Goal: Information Seeking & Learning: Learn about a topic

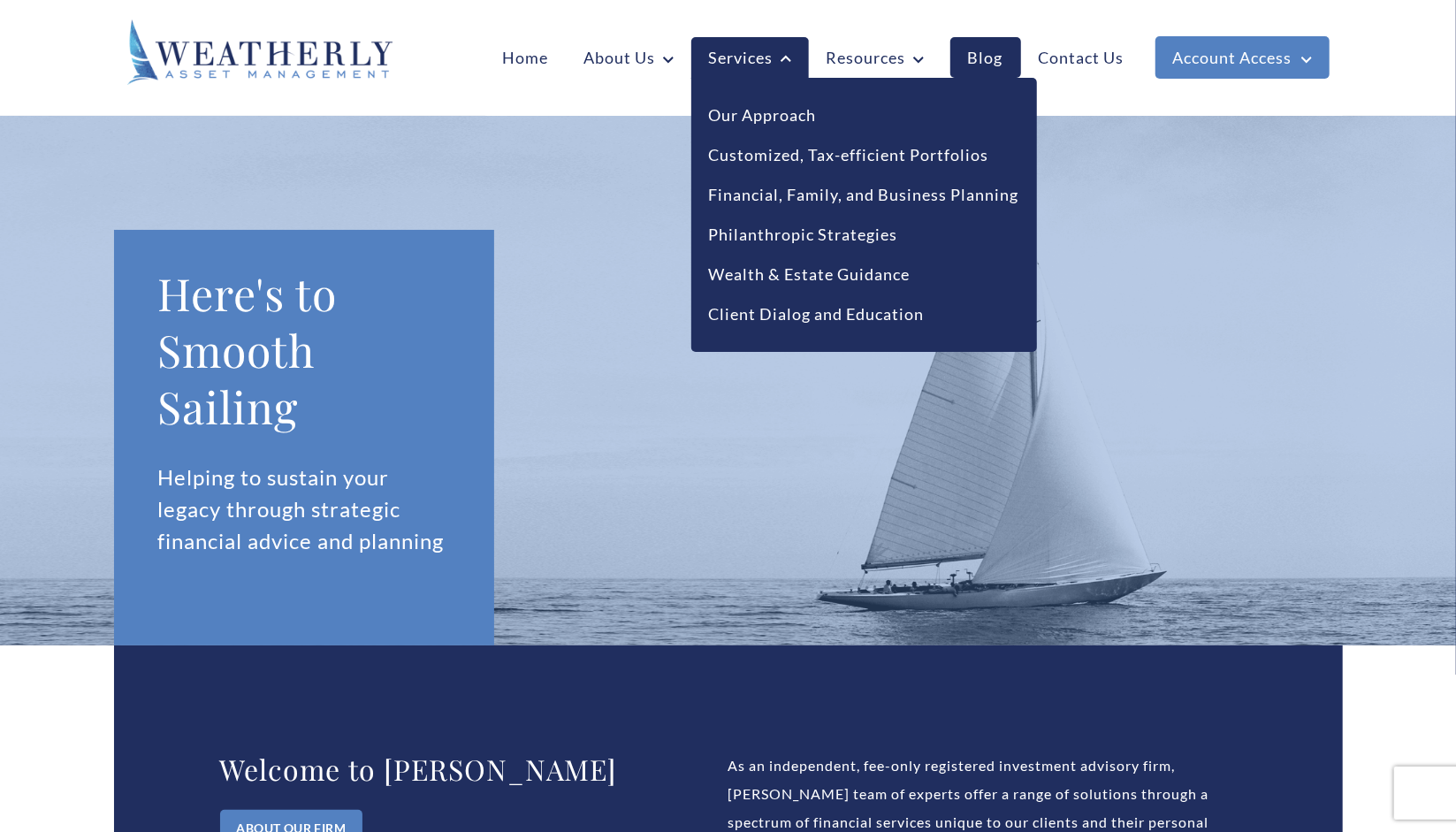
click at [781, 61] on icon at bounding box center [786, 58] width 11 height 7
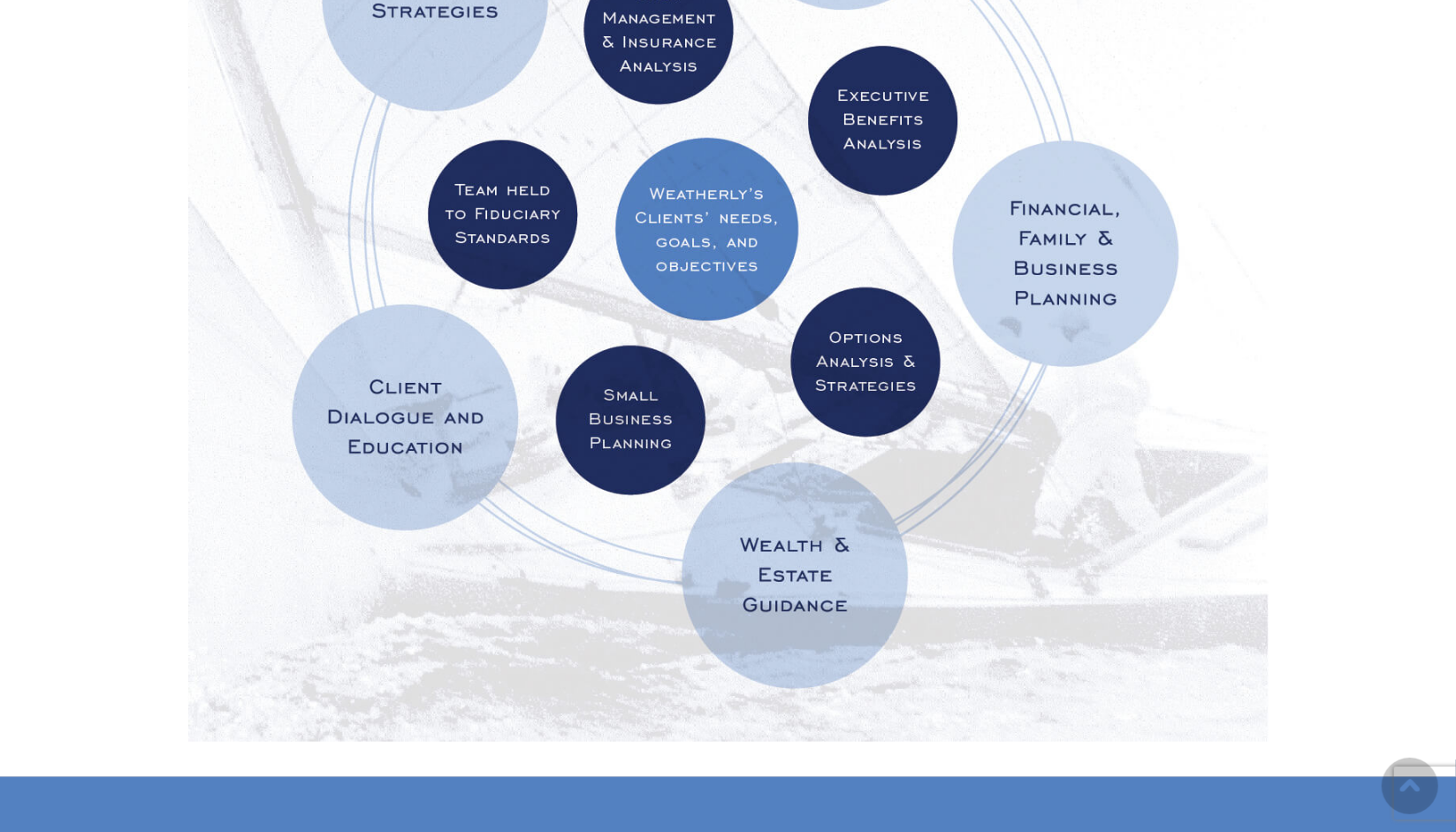
scroll to position [85, 0]
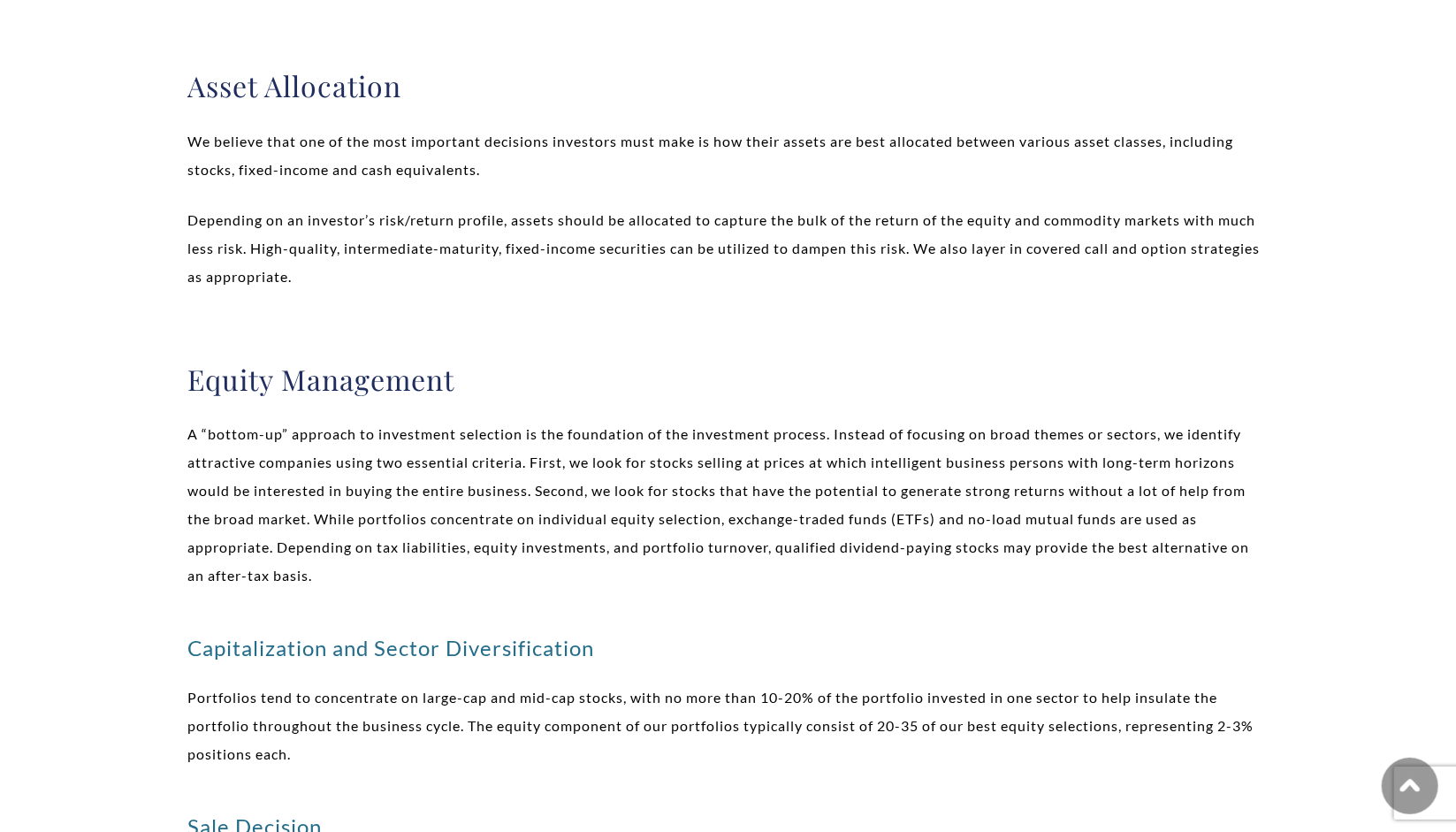
scroll to position [14, 0]
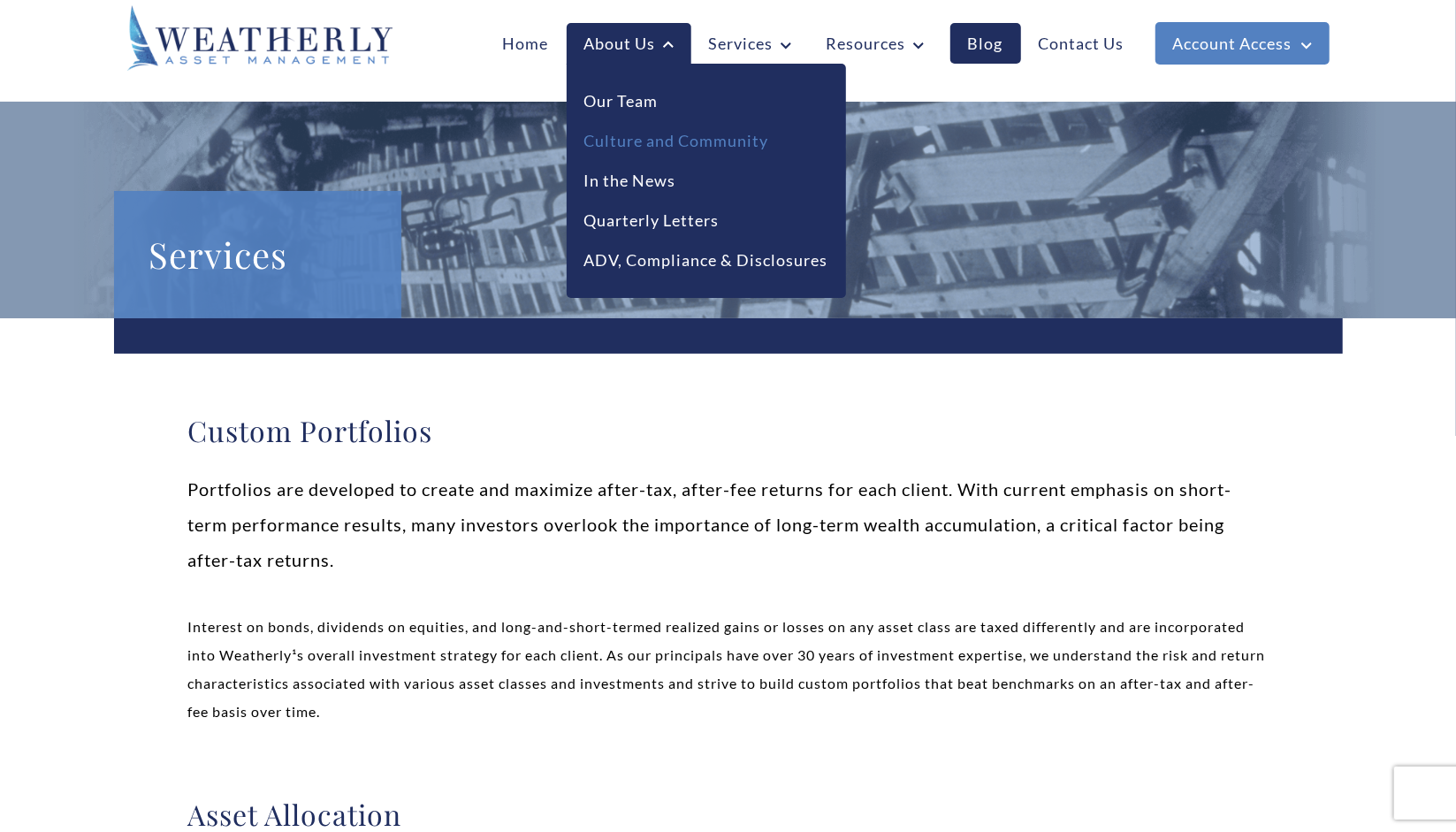
click at [628, 142] on link "Culture and Community" at bounding box center [677, 141] width 185 height 24
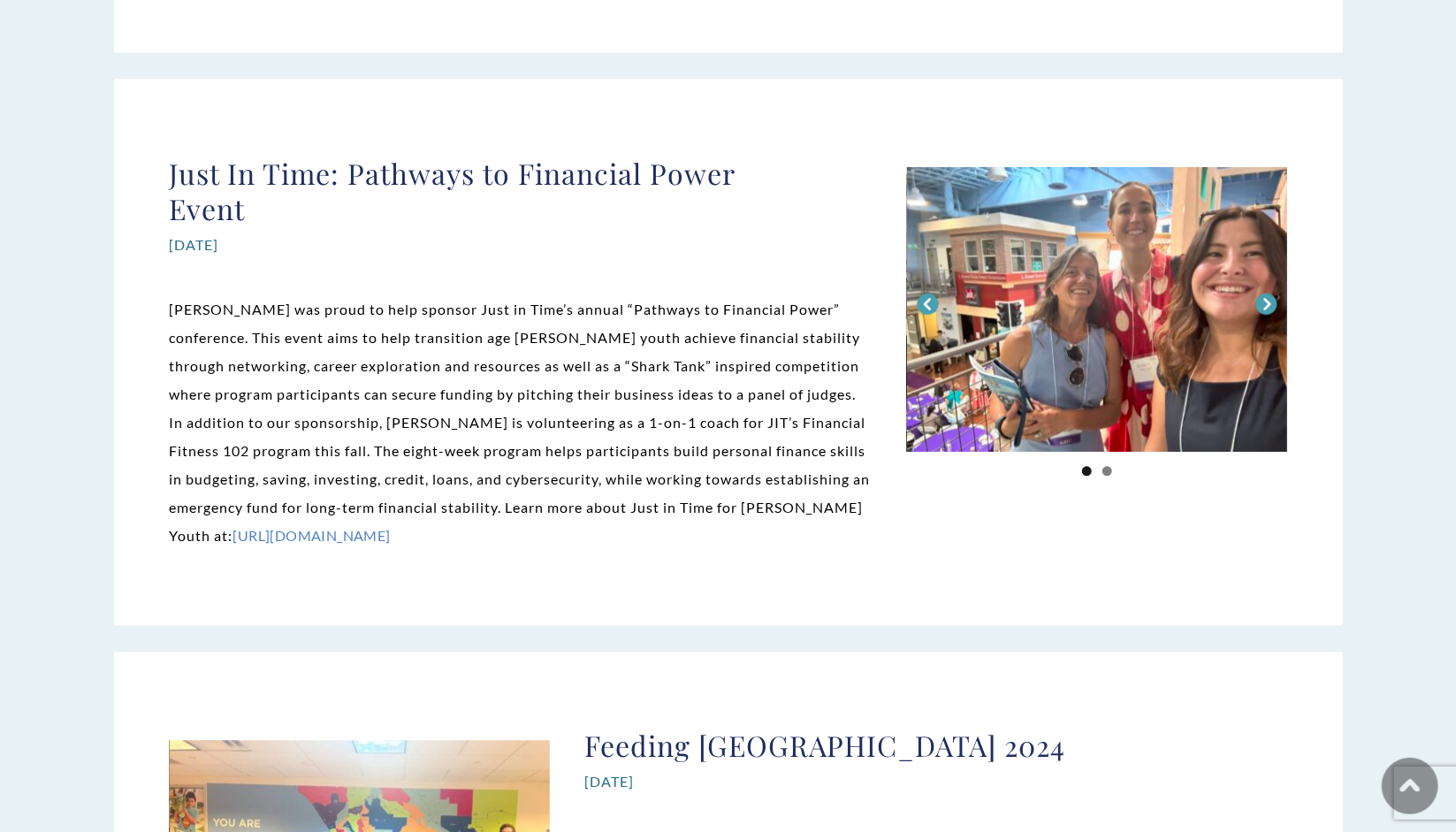
scroll to position [6961, 0]
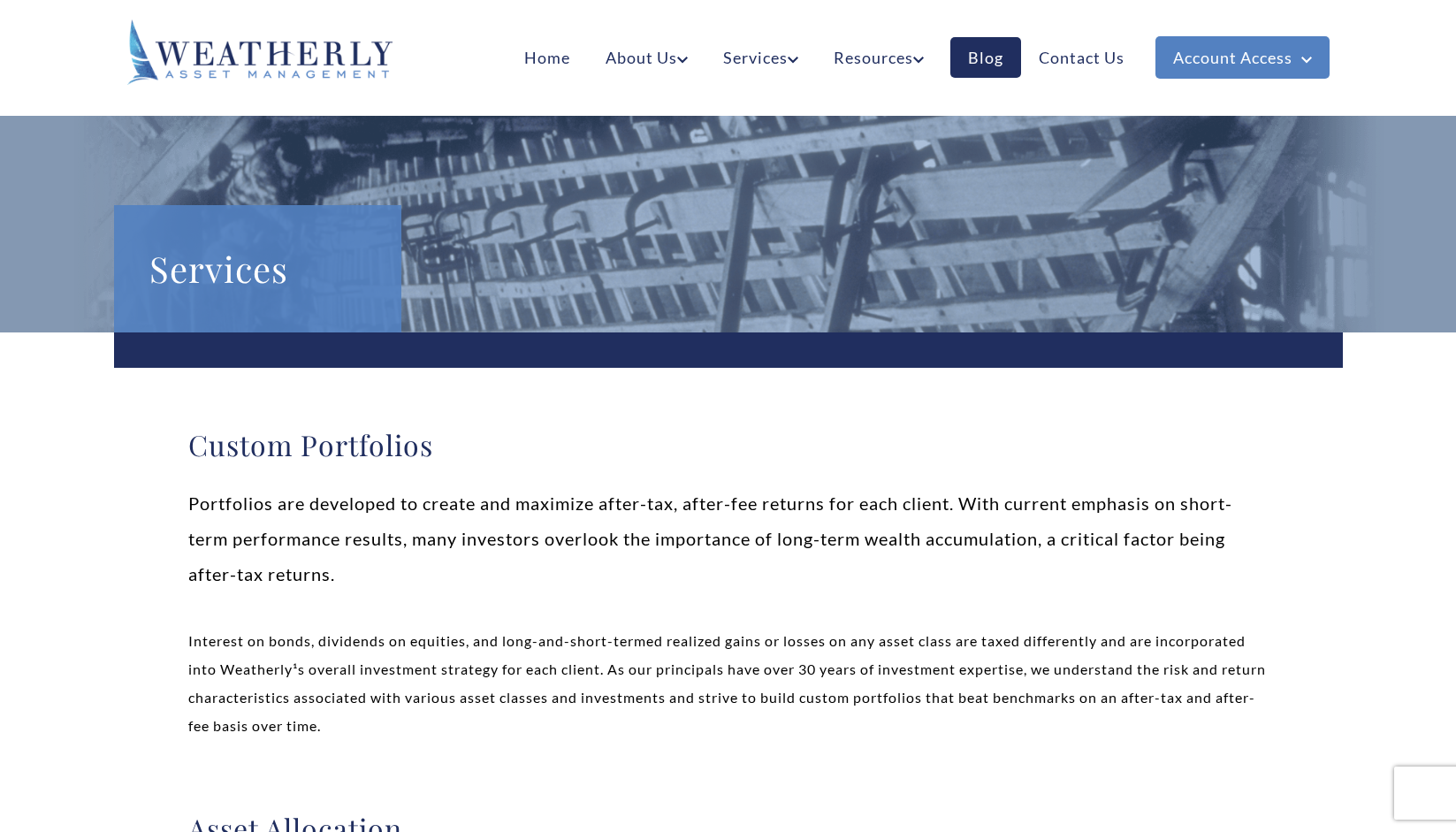
scroll to position [14, 0]
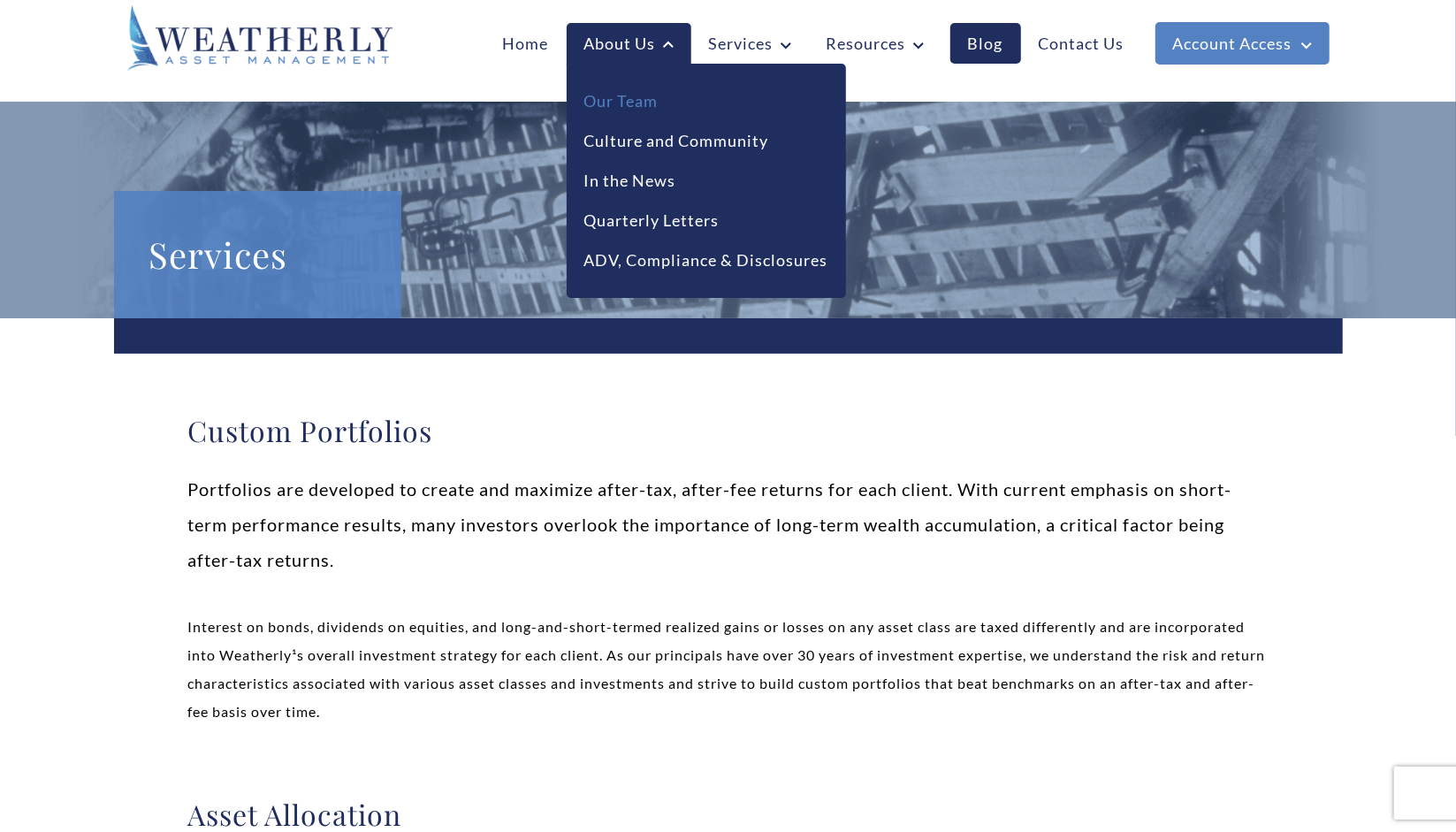
click at [618, 102] on link "Our Team" at bounding box center [621, 101] width 74 height 24
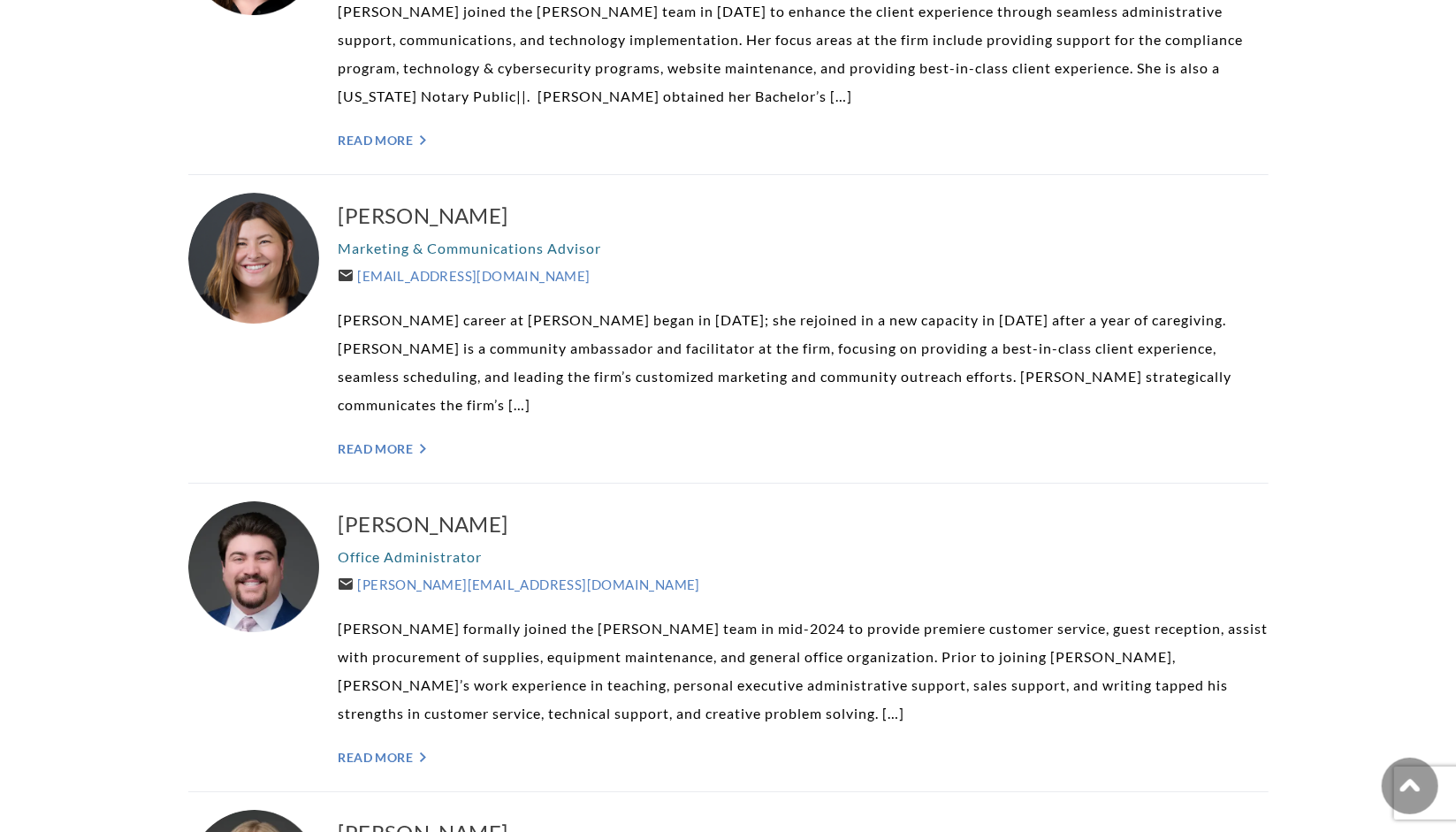
scroll to position [4758, 0]
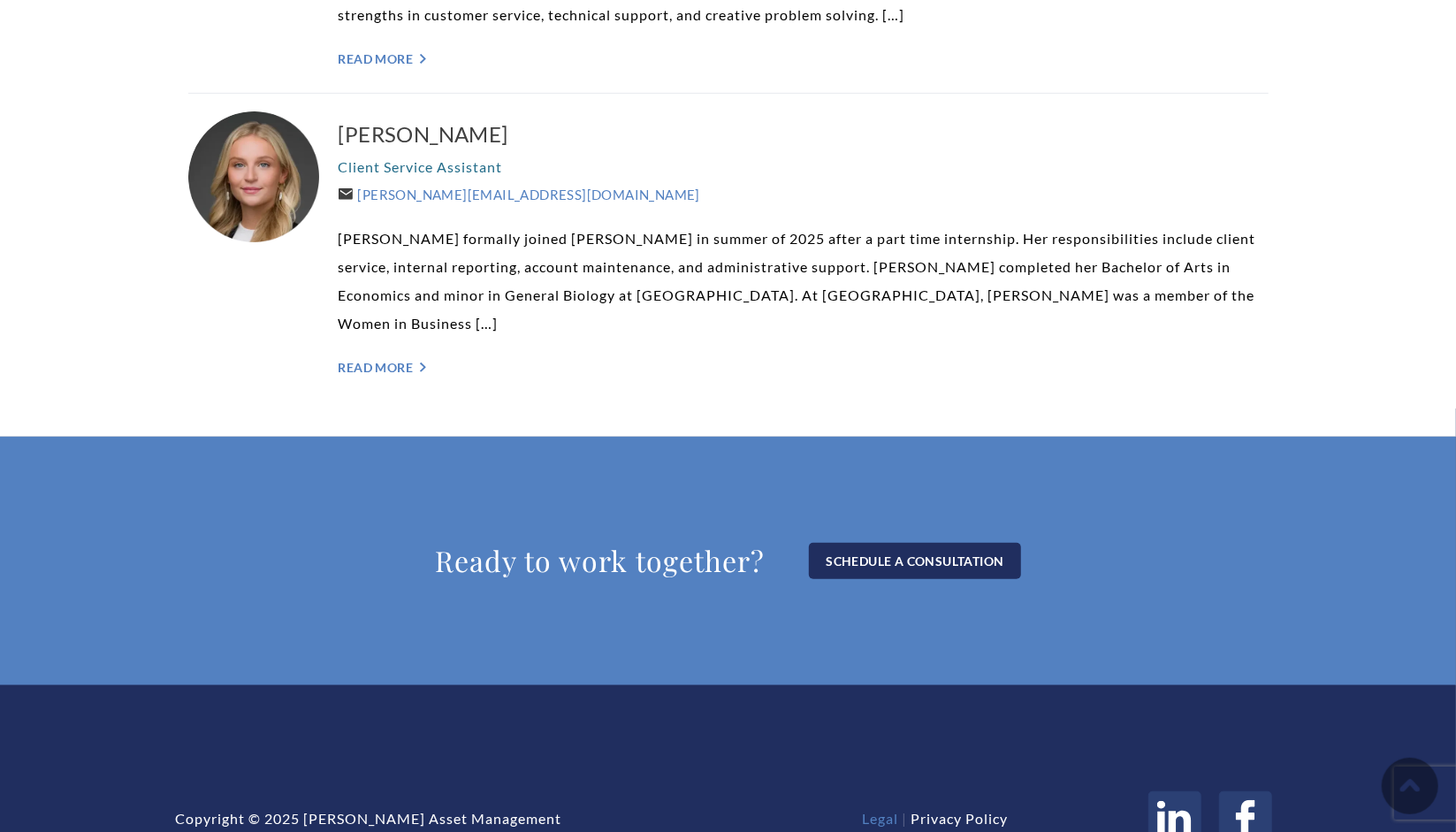
click at [884, 810] on link "Legal" at bounding box center [880, 818] width 37 height 16
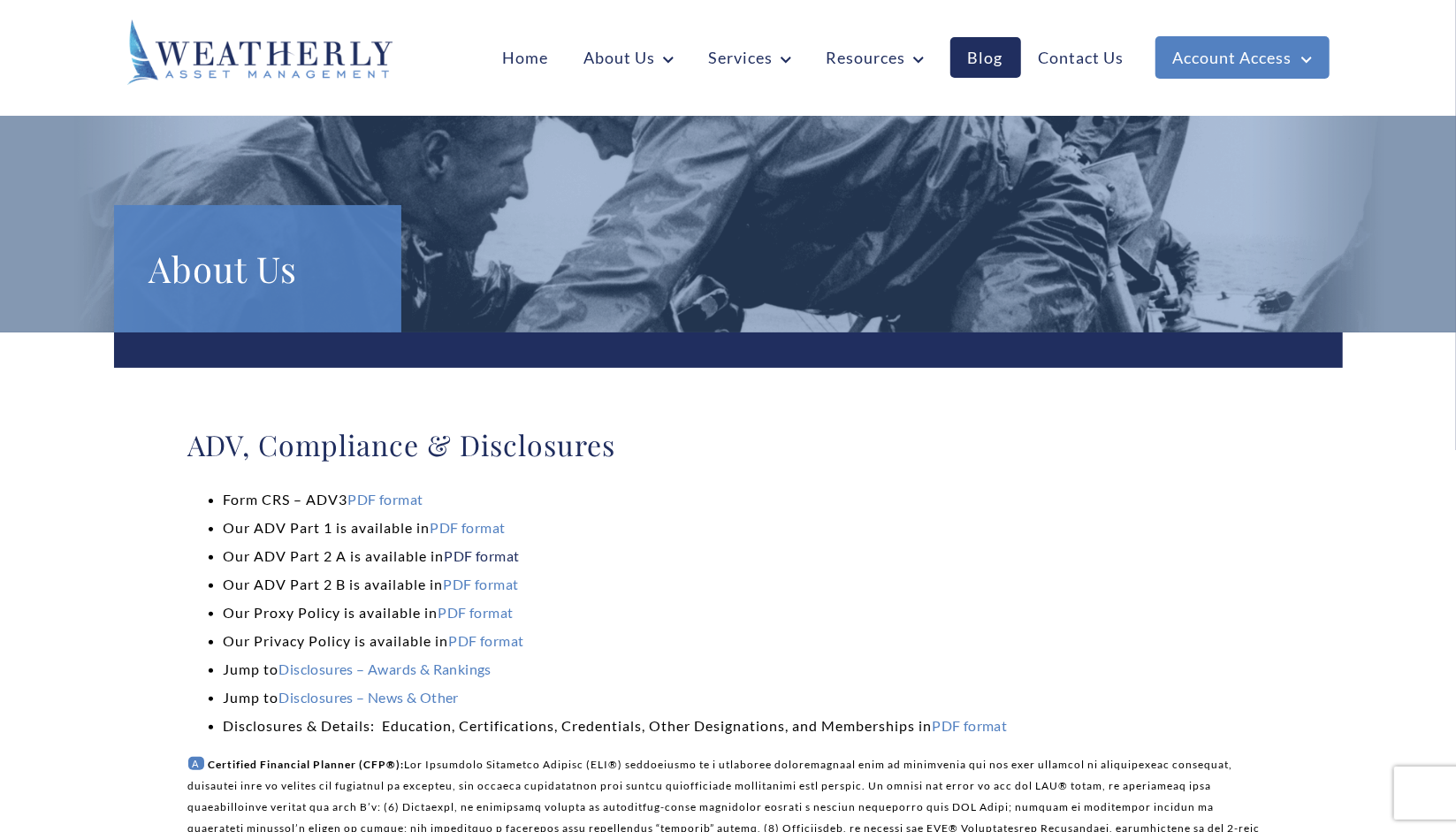
click at [470, 554] on link "PDF format" at bounding box center [482, 555] width 75 height 16
